Goal: Transaction & Acquisition: Purchase product/service

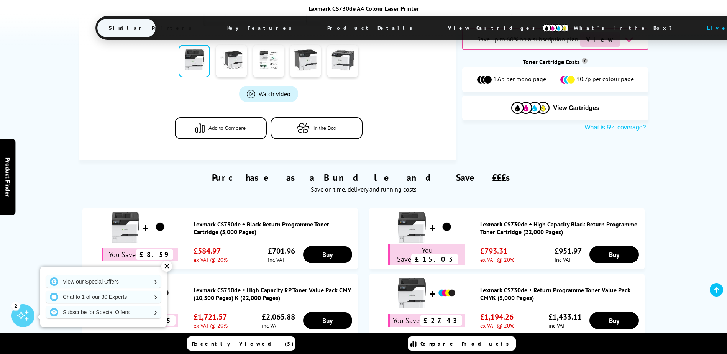
scroll to position [422, 0]
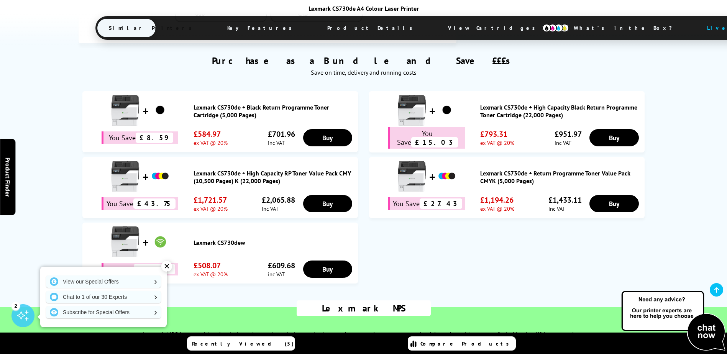
click at [437, 26] on span "View Cartridges" at bounding box center [495, 28] width 117 height 20
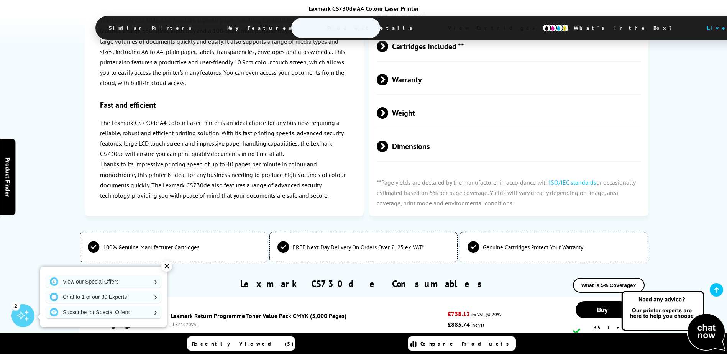
scroll to position [2556, 0]
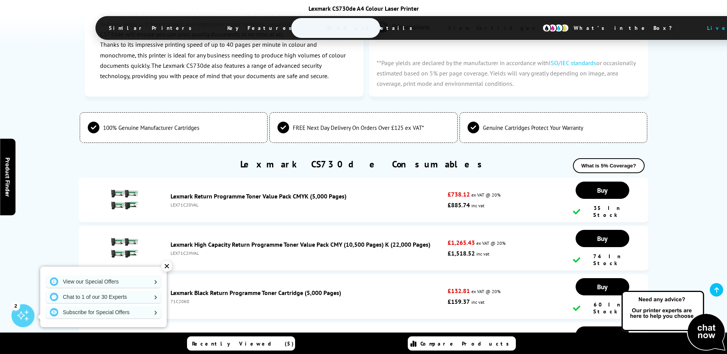
drag, startPoint x: 192, startPoint y: 238, endPoint x: 169, endPoint y: 240, distance: 23.4
click at [169, 289] on div "Lexmark Black Return Programme Toner Cartridge (5,000 Pages) 71C20K0" at bounding box center [307, 296] width 281 height 15
copy div "71C20K0"
